Goal: Transaction & Acquisition: Purchase product/service

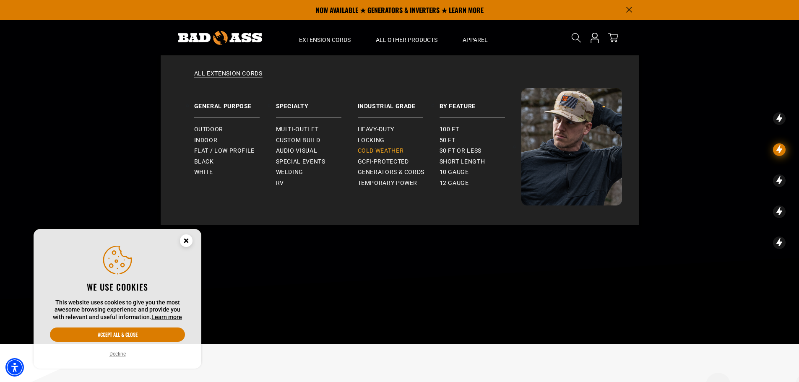
click at [379, 148] on span "Cold Weather" at bounding box center [381, 151] width 46 height 8
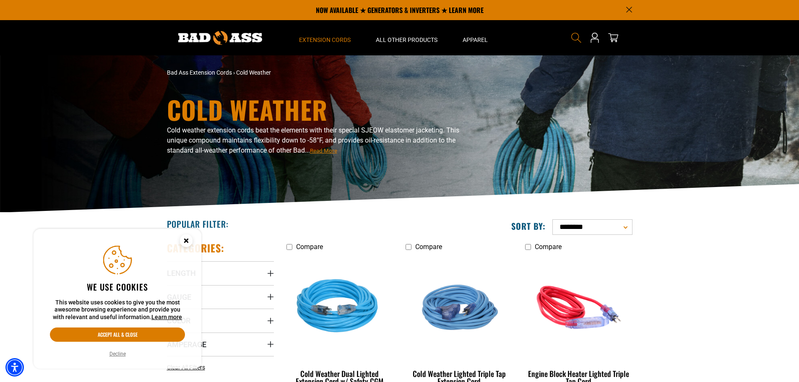
click at [572, 39] on use "Search" at bounding box center [576, 38] width 10 height 10
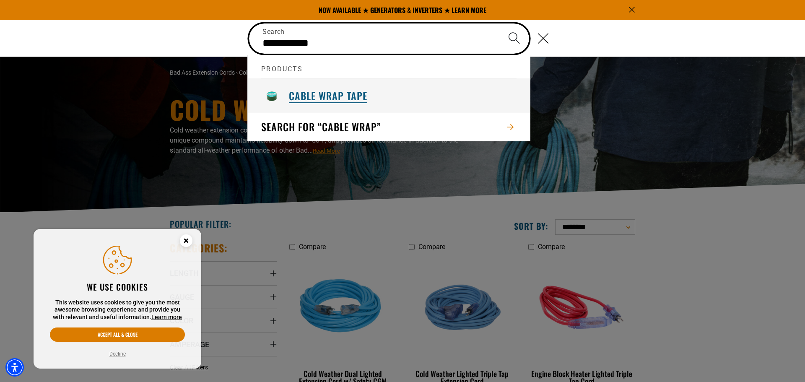
type input "**********"
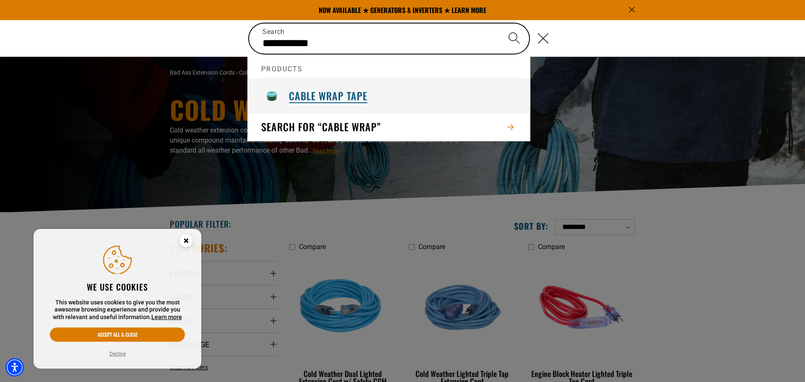
click at [315, 91] on h3 "Cable Wrap Tape" at bounding box center [328, 95] width 78 height 13
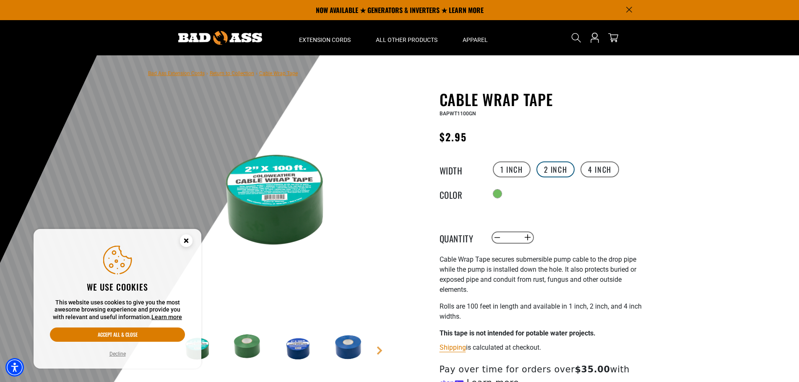
click at [546, 174] on label "2 inch" at bounding box center [555, 169] width 39 height 16
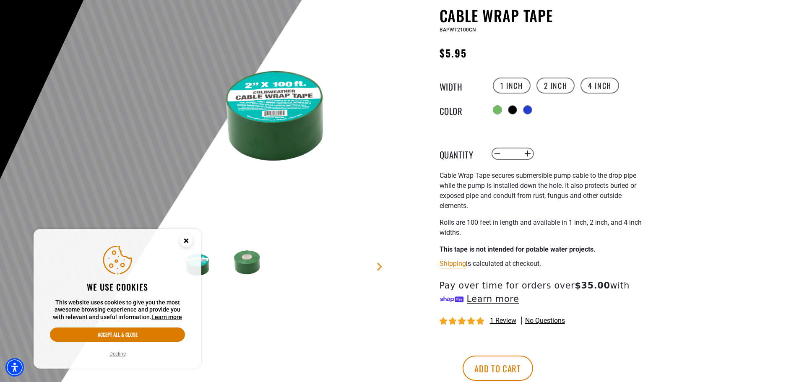
scroll to position [126, 0]
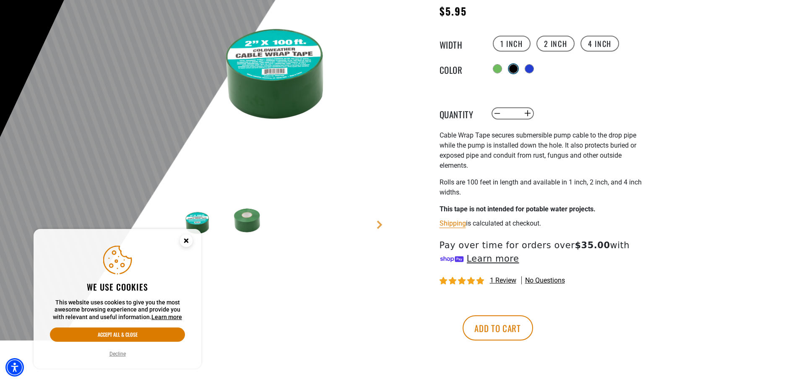
click at [512, 67] on div "products.product.variant_sold_out_or_unavailable" at bounding box center [513, 69] width 8 height 8
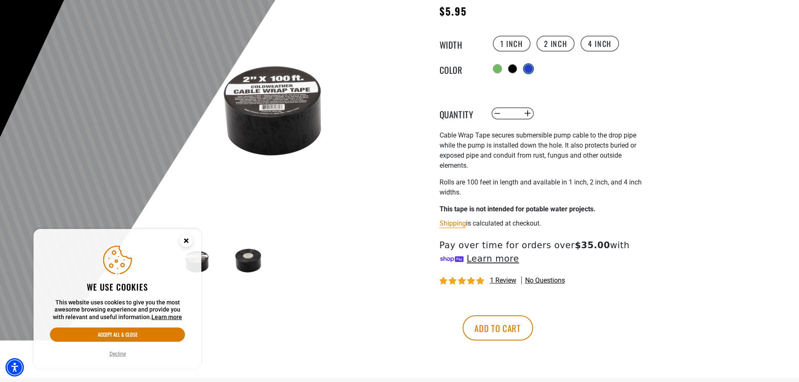
click at [529, 69] on div "products.product.variant_sold_out_or_unavailable" at bounding box center [528, 69] width 8 height 8
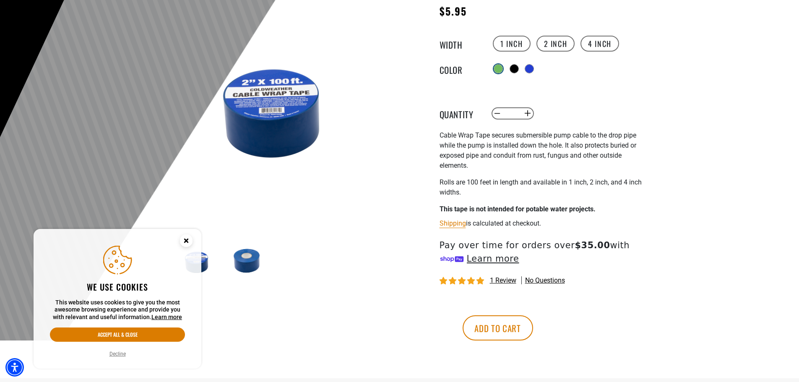
click at [498, 70] on div at bounding box center [498, 69] width 8 height 8
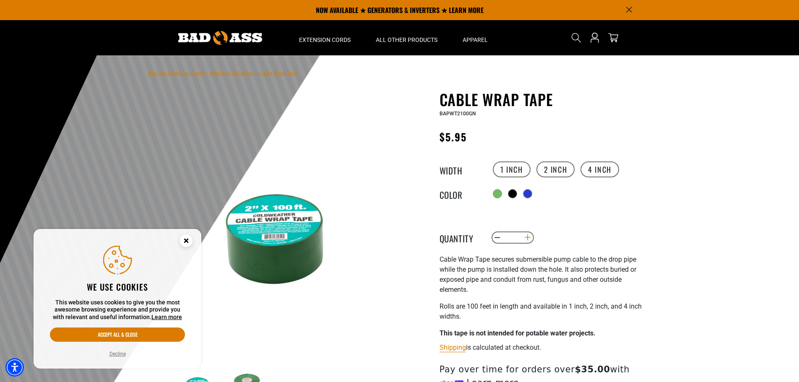
click at [529, 239] on button "Increase quantity for Cable Wrap Tape" at bounding box center [527, 238] width 13 height 14
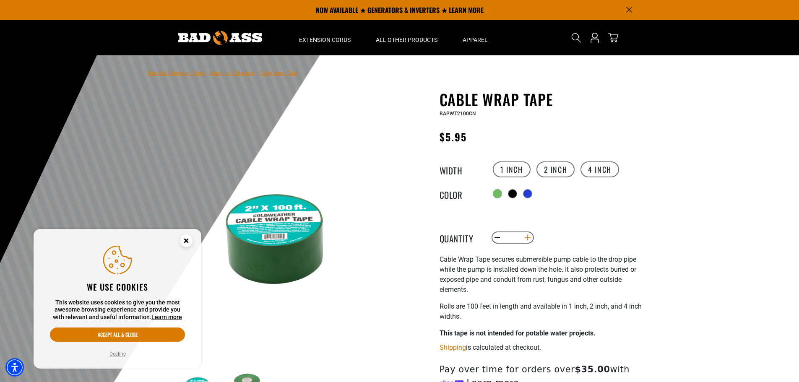
click at [529, 239] on button "Increase quantity for Cable Wrap Tape" at bounding box center [527, 238] width 13 height 14
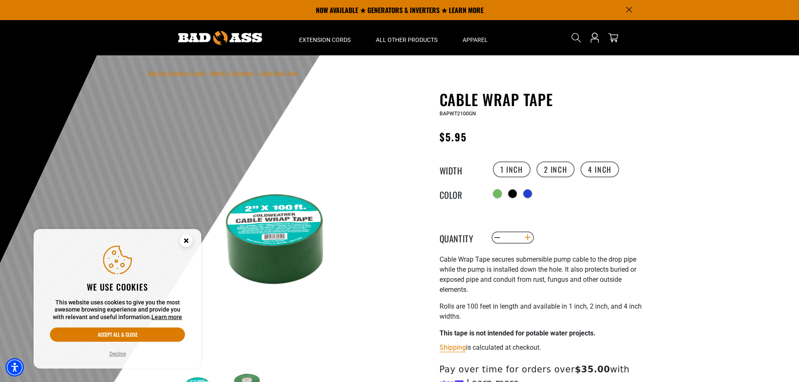
click at [529, 239] on button "Increase quantity for Cable Wrap Tape" at bounding box center [527, 238] width 13 height 14
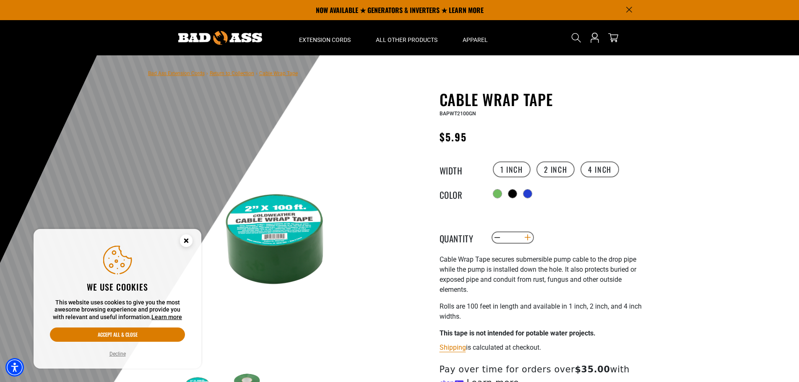
click at [529, 239] on button "Increase quantity for Cable Wrap Tape" at bounding box center [527, 238] width 13 height 14
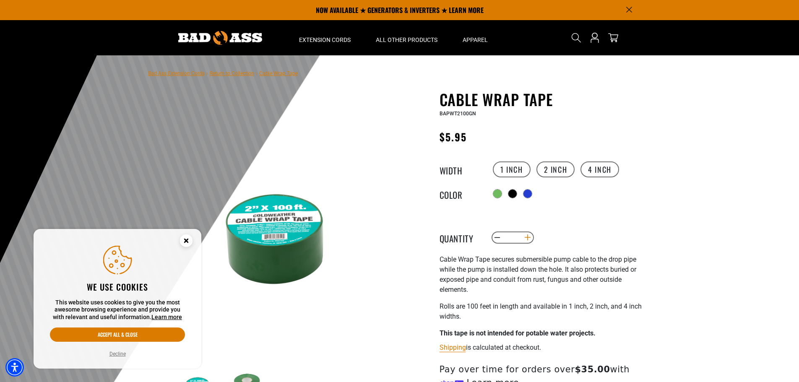
click at [529, 239] on button "Increase quantity for Cable Wrap Tape" at bounding box center [527, 238] width 13 height 14
click at [527, 239] on button "Increase quantity for Cable Wrap Tape" at bounding box center [527, 238] width 13 height 14
type input "**"
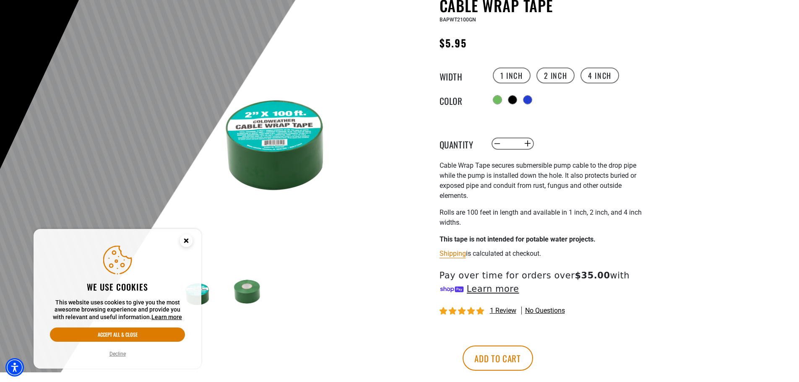
scroll to position [168, 0]
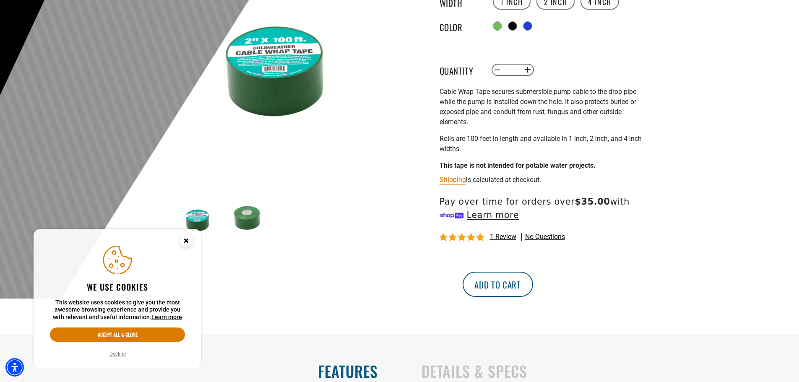
click at [533, 290] on button "Add to cart" at bounding box center [497, 284] width 70 height 25
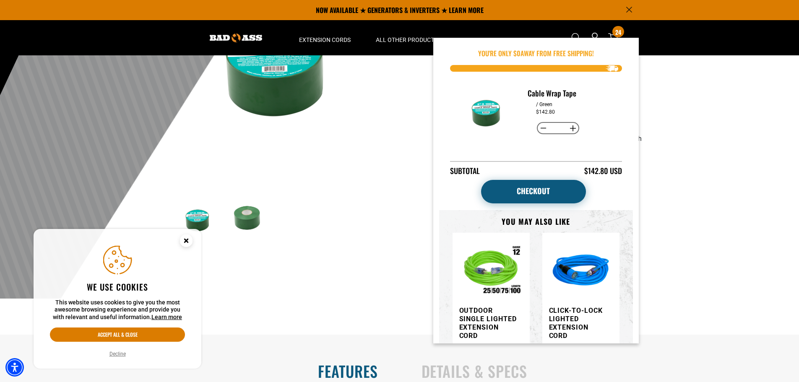
click at [529, 187] on link "Checkout" at bounding box center [533, 191] width 105 height 23
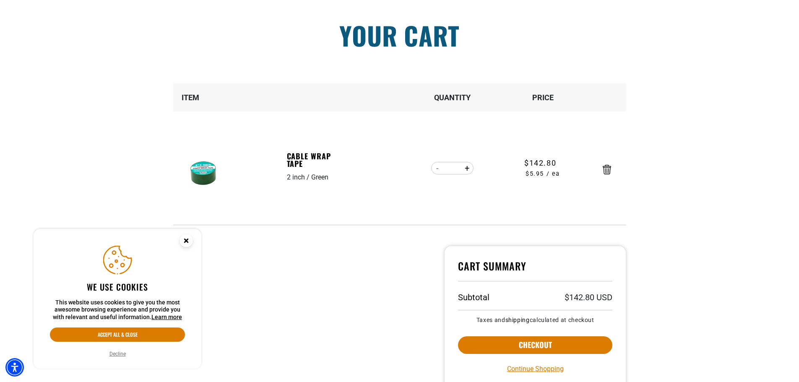
scroll to position [84, 0]
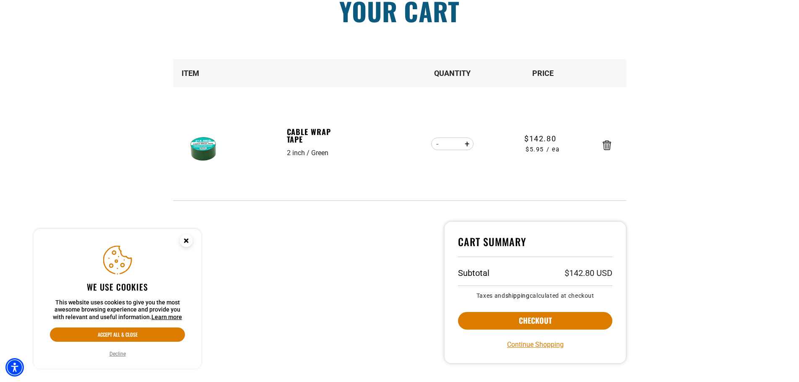
click at [182, 241] on circle "Cookie Consent" at bounding box center [186, 240] width 13 height 13
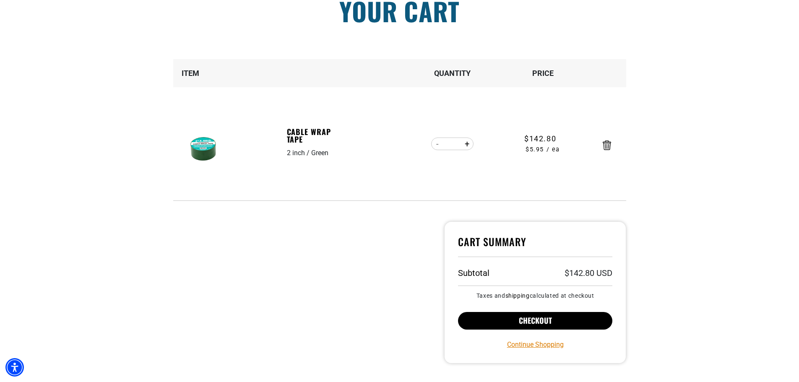
click at [537, 320] on button "Checkout" at bounding box center [535, 321] width 155 height 18
